Goal: Find specific page/section: Find specific page/section

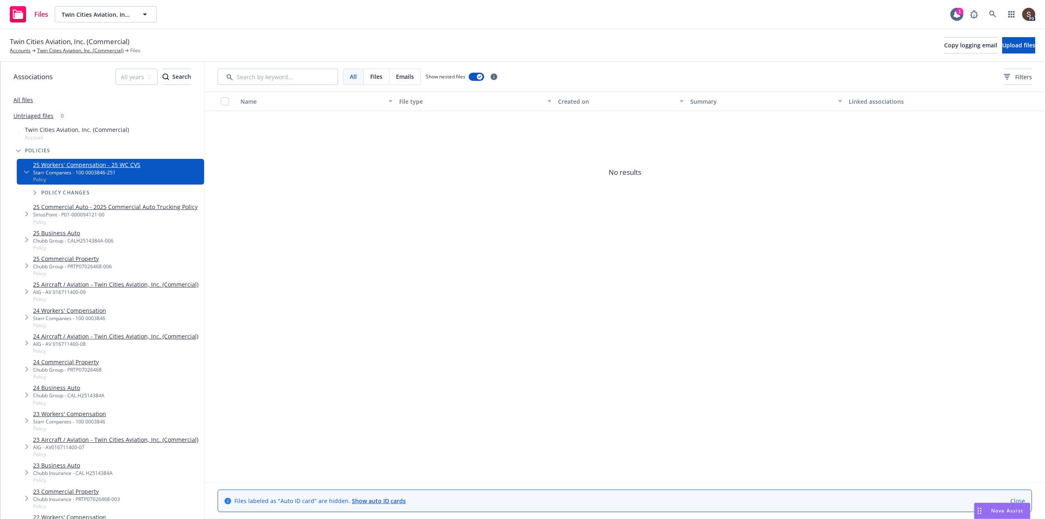
click at [23, 98] on link "All files" at bounding box center [23, 100] width 20 height 8
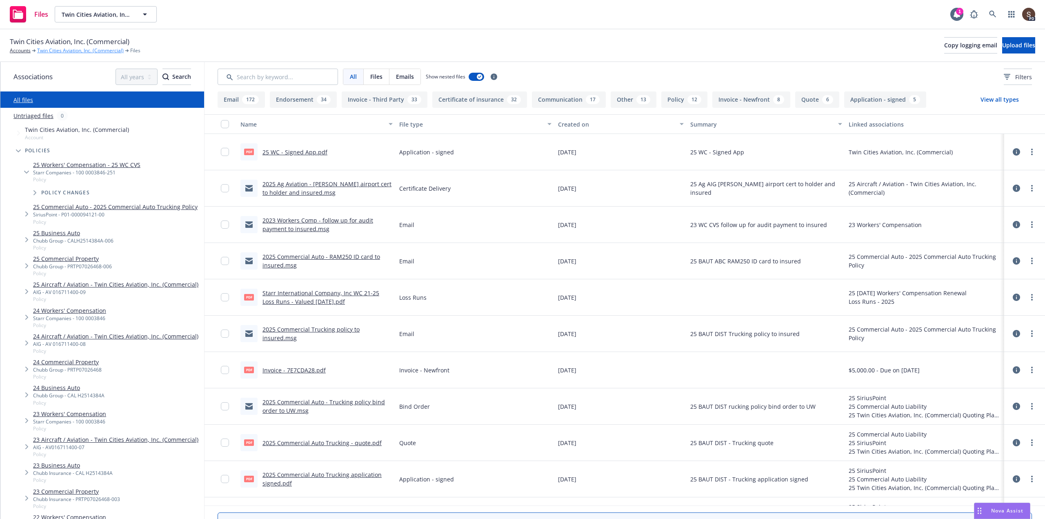
click at [71, 51] on link "Twin Cities Aviation, Inc. (Commercial)" at bounding box center [80, 50] width 87 height 7
